Goal: Information Seeking & Learning: Learn about a topic

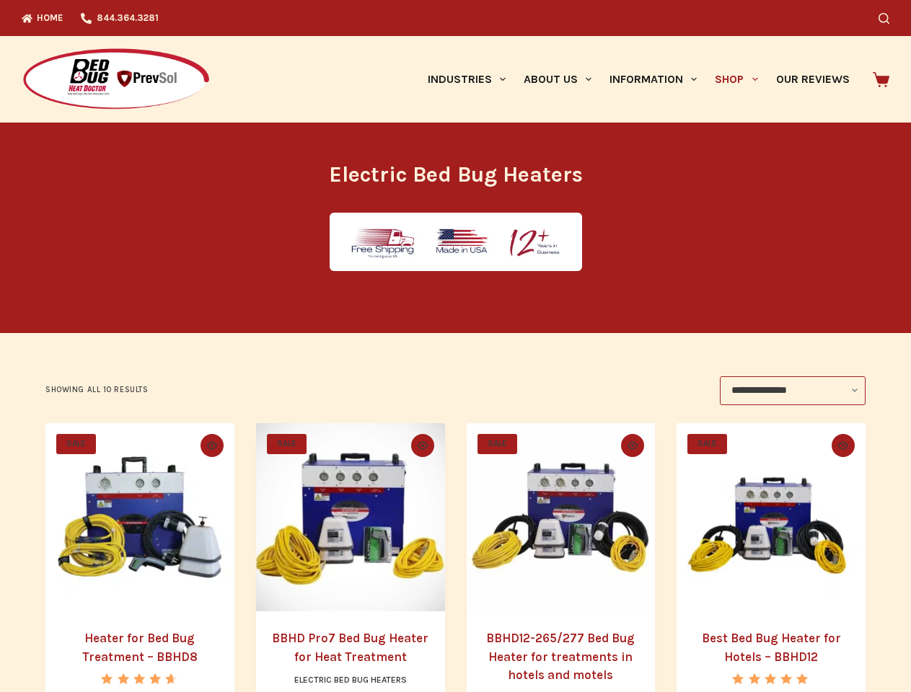
click at [889, 18] on icon "Search" at bounding box center [883, 18] width 11 height 11
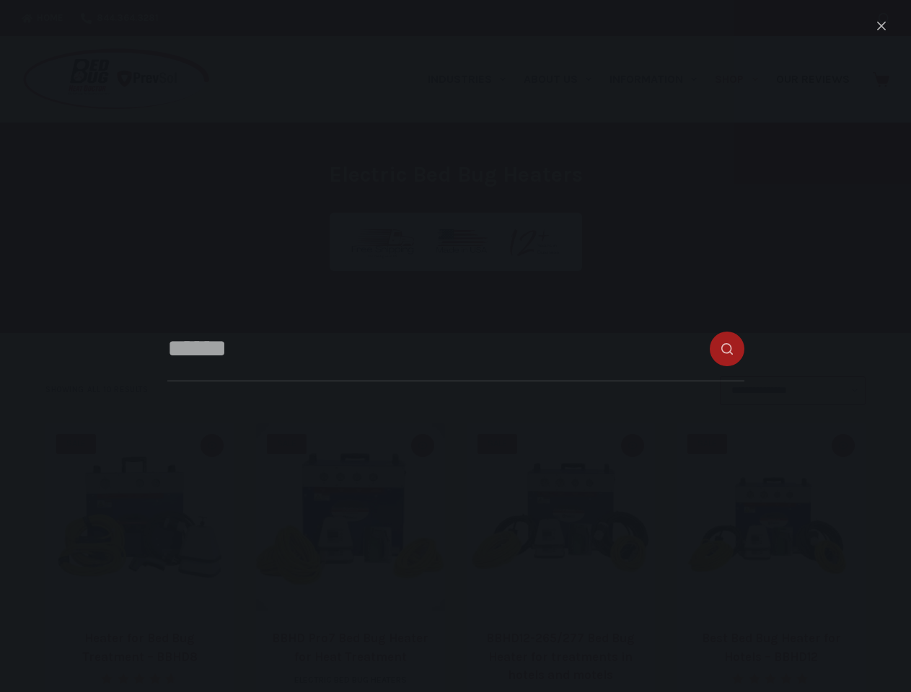
click at [472, 79] on link "Industries" at bounding box center [466, 79] width 96 height 87
click at [563, 79] on link "About Us" at bounding box center [557, 79] width 86 height 87
click at [659, 79] on link "Information" at bounding box center [653, 79] width 105 height 87
click at [742, 79] on link "Shop" at bounding box center [736, 79] width 61 height 87
click at [209, 446] on icon "Quick view toggle" at bounding box center [212, 445] width 10 height 8
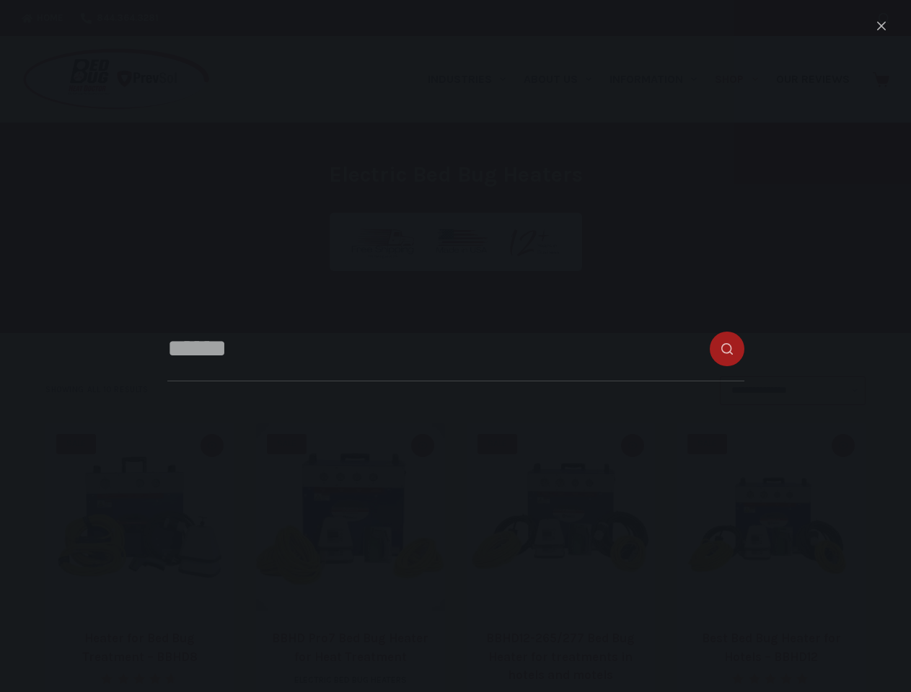
click at [423, 446] on icon "Quick view toggle" at bounding box center [423, 445] width 10 height 8
click at [635, 446] on icon "Quick view toggle" at bounding box center [632, 445] width 10 height 8
click at [848, 446] on icon "Quick view toggle" at bounding box center [843, 445] width 10 height 8
